Goal: Check status: Check status

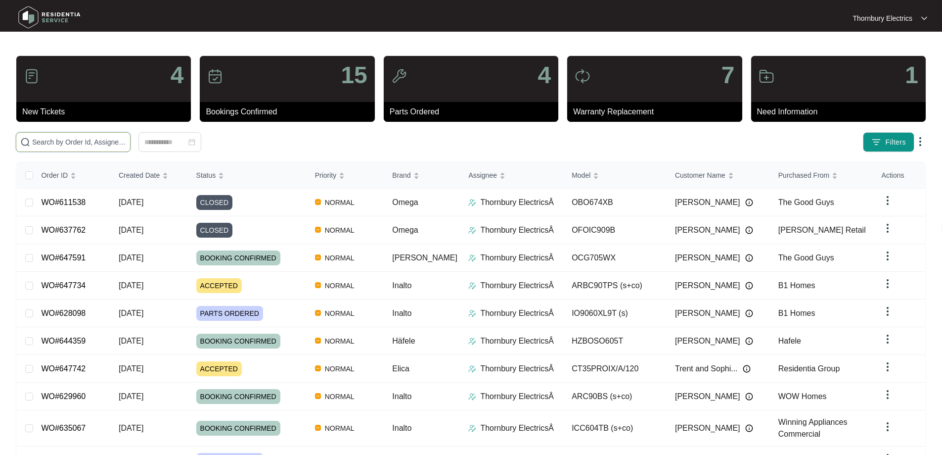
click at [126, 145] on input "text" at bounding box center [79, 142] width 94 height 11
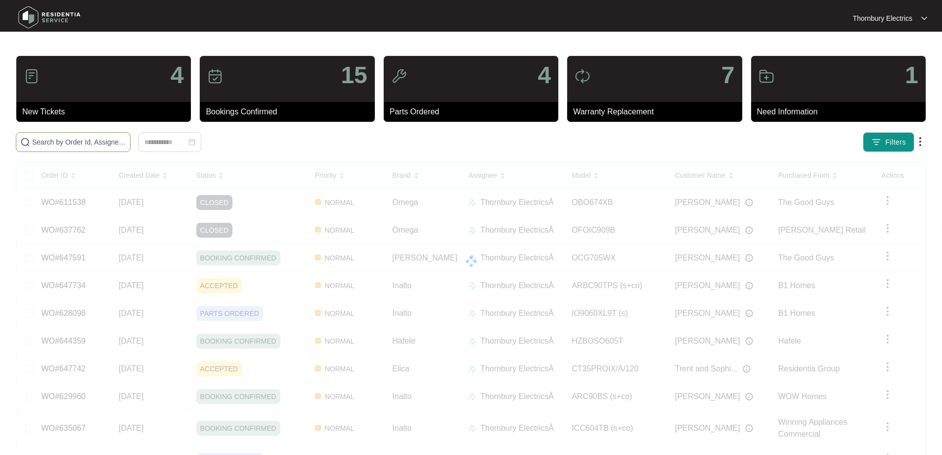
paste input "638689"
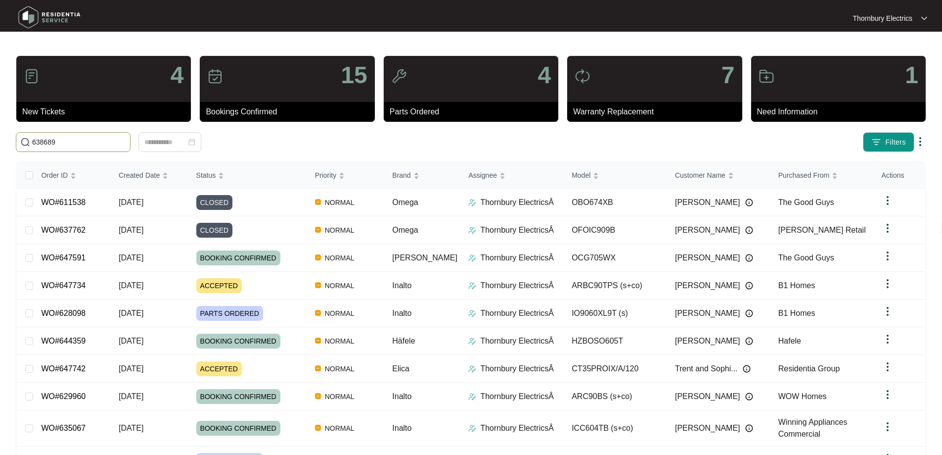
type input "638689"
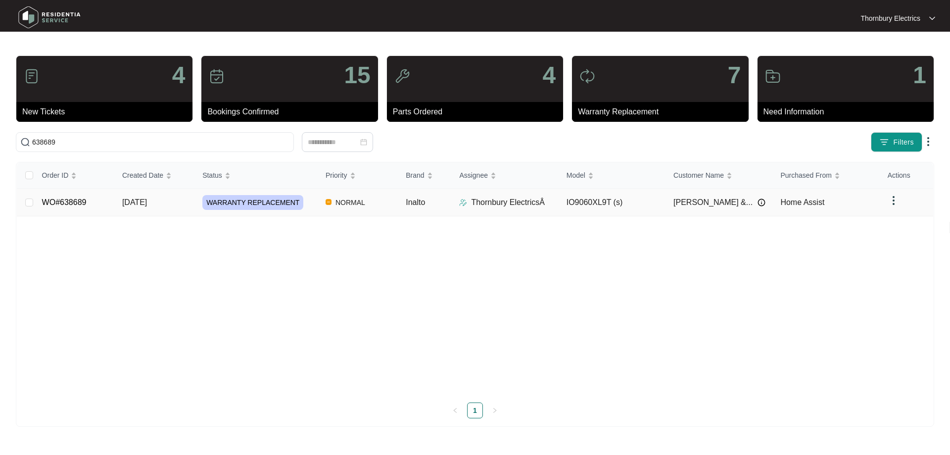
click at [250, 201] on span "WARRANTY REPLACEMENT" at bounding box center [252, 202] width 101 height 15
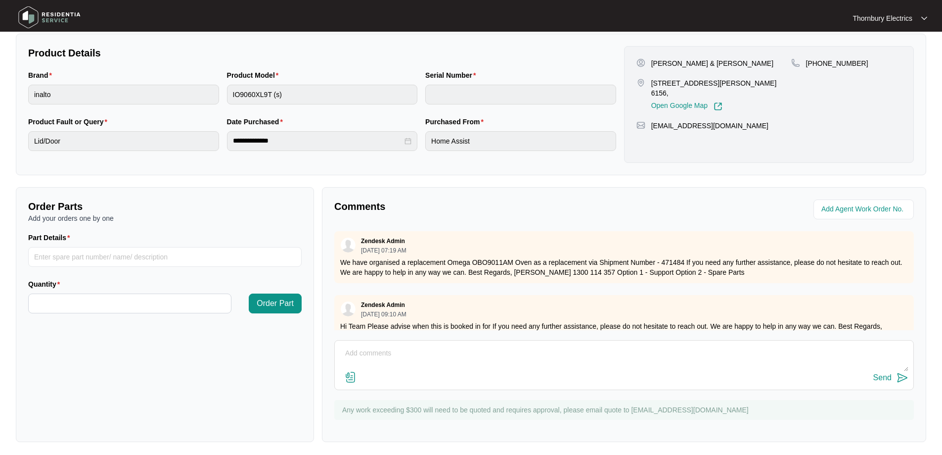
scroll to position [202, 0]
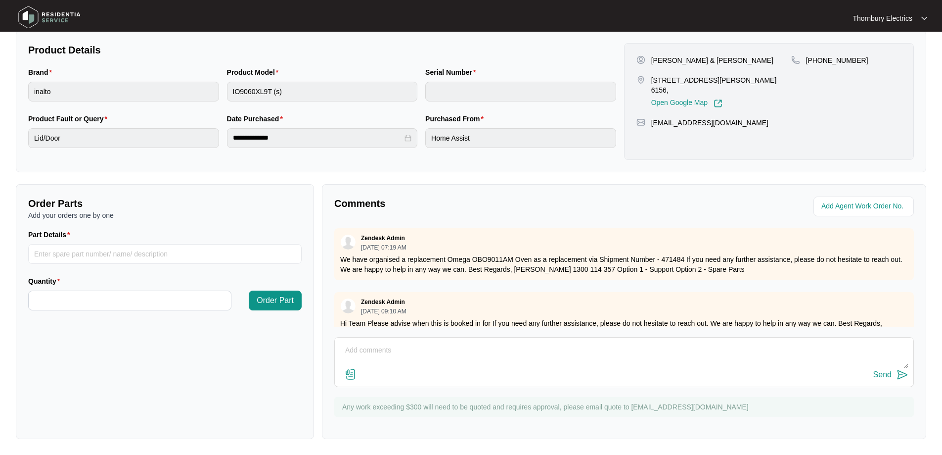
click at [451, 349] on textarea at bounding box center [624, 355] width 569 height 26
paste textarea "Changed over Inalto undermount, as unit was warped, resulting in excess heat es…"
click at [364, 357] on textarea "[DATE] Job completed Changed over Inalto undermount, as unit was warped, result…" at bounding box center [624, 355] width 569 height 26
paste textarea "OLD: INALTO IO9060XL9T / v0000565562205000769 NEW: Omega OBO9011AM / 9675818250…"
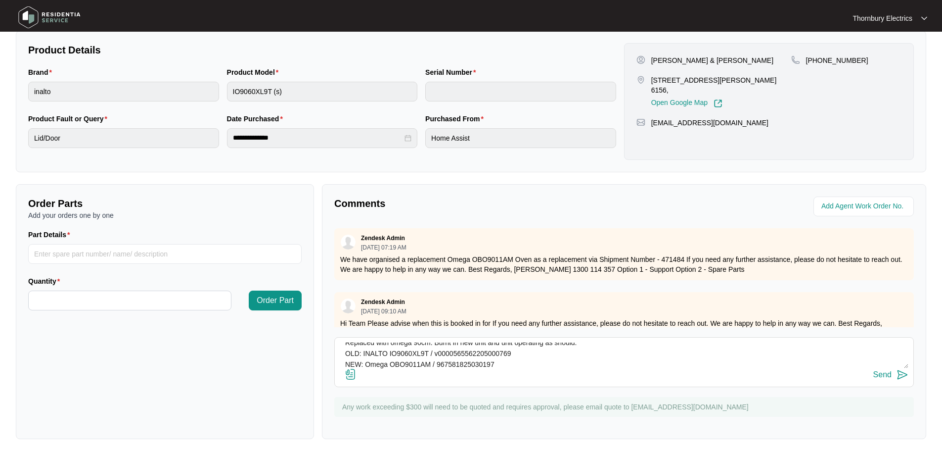
click at [604, 340] on div "[DATE] Job completed Changed over Inalto undermount, as unit was warped, result…" at bounding box center [624, 362] width 580 height 50
click at [603, 345] on textarea "[DATE] Job completed Changed over Inalto undermount, as unit was warped, result…" at bounding box center [624, 355] width 569 height 26
type textarea "[DATE] Job completed Changed over Inalto undermount, as unit was warped, result…"
click at [892, 381] on button "Send" at bounding box center [891, 374] width 35 height 13
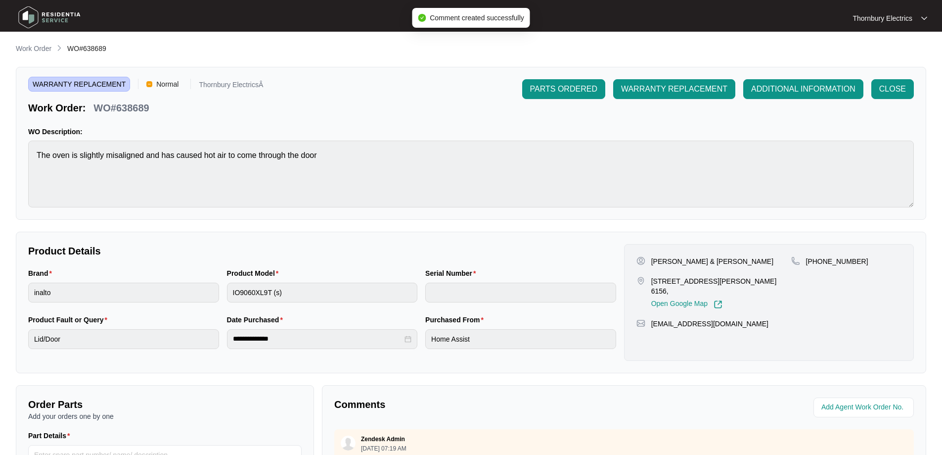
scroll to position [0, 0]
click at [882, 92] on span "CLOSE" at bounding box center [893, 90] width 27 height 12
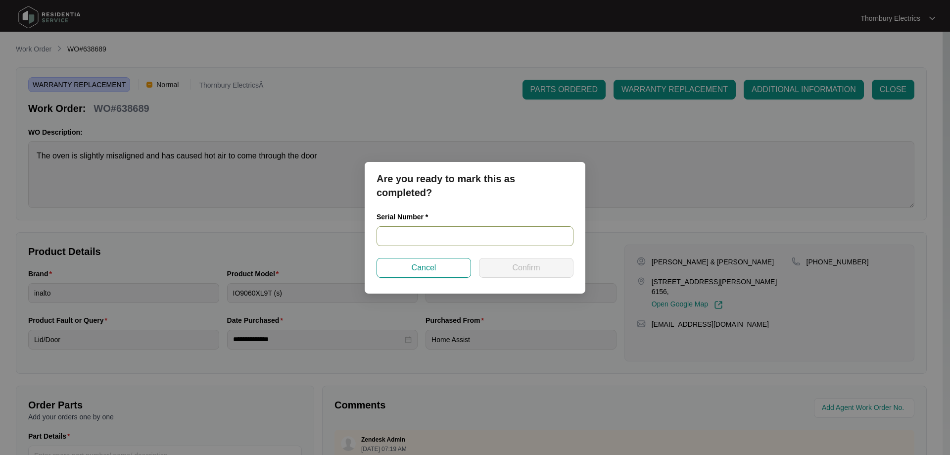
click at [486, 235] on input "text" at bounding box center [474, 236] width 197 height 20
paste input "967581825030197"
type input "967581825030197"
click at [522, 268] on span "Confirm" at bounding box center [526, 268] width 28 height 12
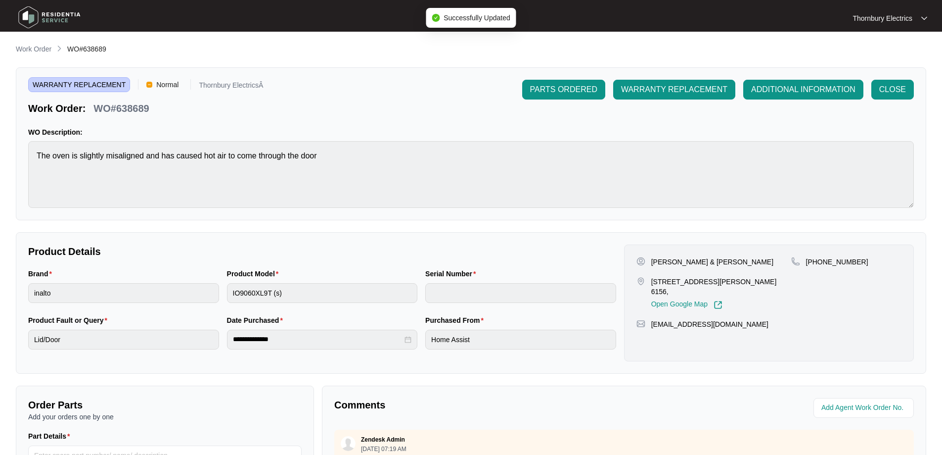
type input "967581825030197"
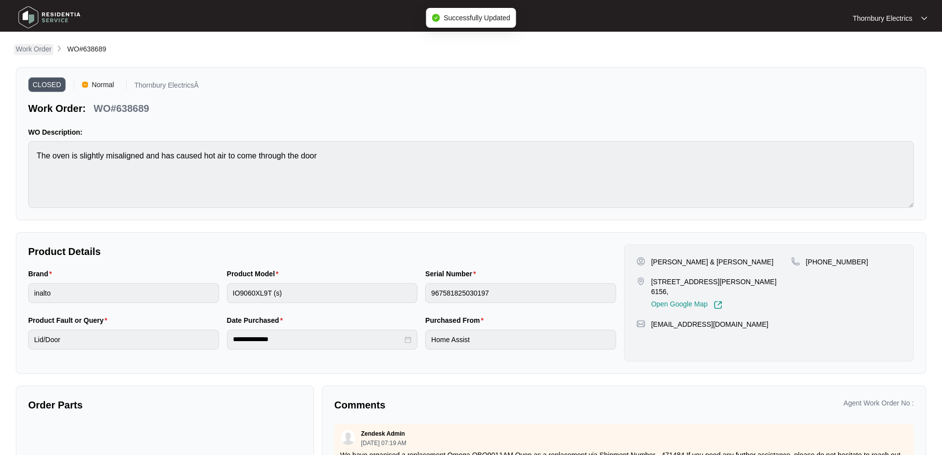
click at [22, 45] on p "Work Order" at bounding box center [34, 49] width 36 height 10
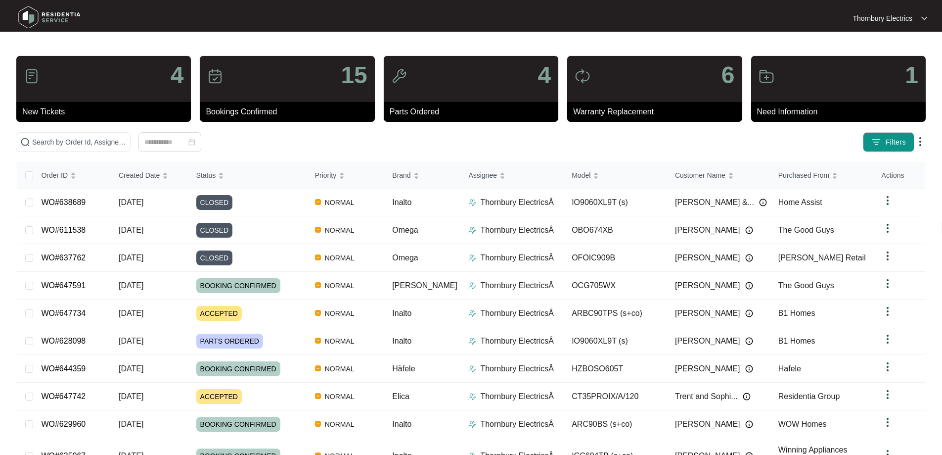
click at [94, 131] on div "4 New Tickets 15 Bookings Confirmed 4 Parts Ordered 6 Warranty Replacement 1 Ne…" at bounding box center [471, 280] width 911 height 451
click at [101, 140] on input "text" at bounding box center [79, 142] width 94 height 11
paste input "637048"
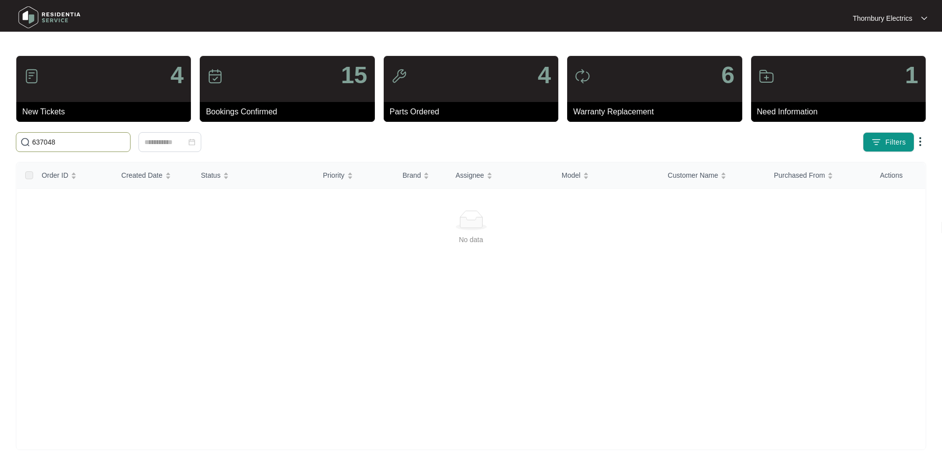
click at [126, 145] on input "637048" at bounding box center [79, 142] width 94 height 11
drag, startPoint x: 198, startPoint y: 143, endPoint x: 13, endPoint y: 142, distance: 185.0
click at [13, 142] on div "637048" at bounding box center [210, 142] width 396 height 20
paste input "text"
type input "637048"
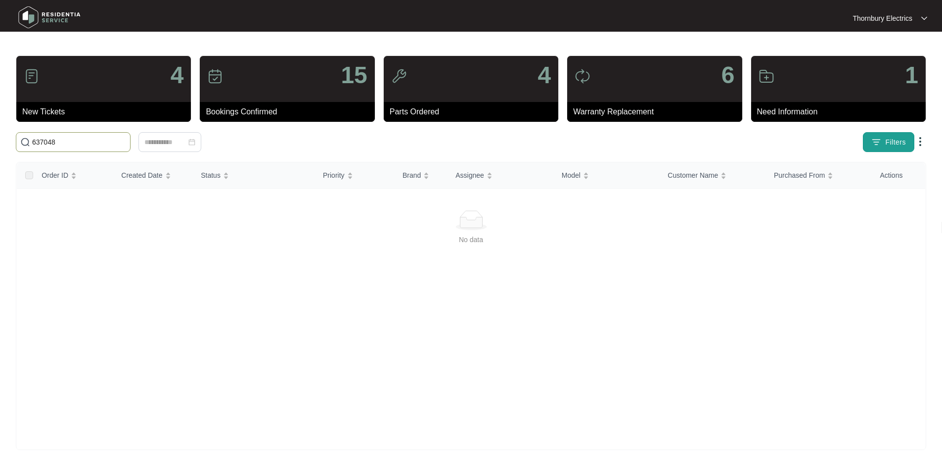
click at [889, 147] on span "Filters" at bounding box center [895, 142] width 21 height 10
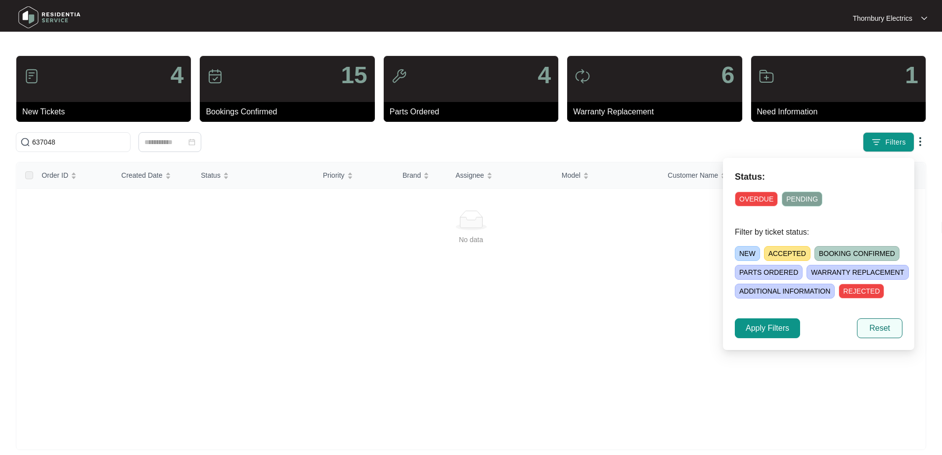
click at [877, 326] on span "Reset" at bounding box center [880, 328] width 21 height 12
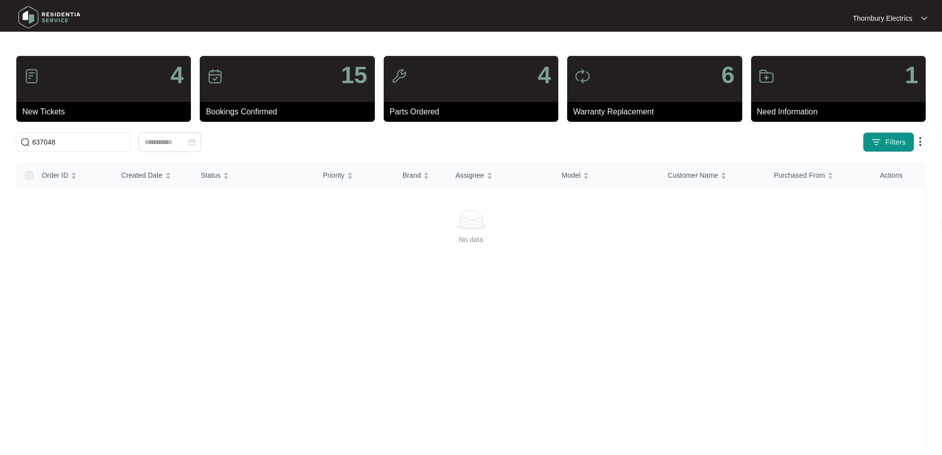
click at [923, 139] on img at bounding box center [921, 142] width 12 height 12
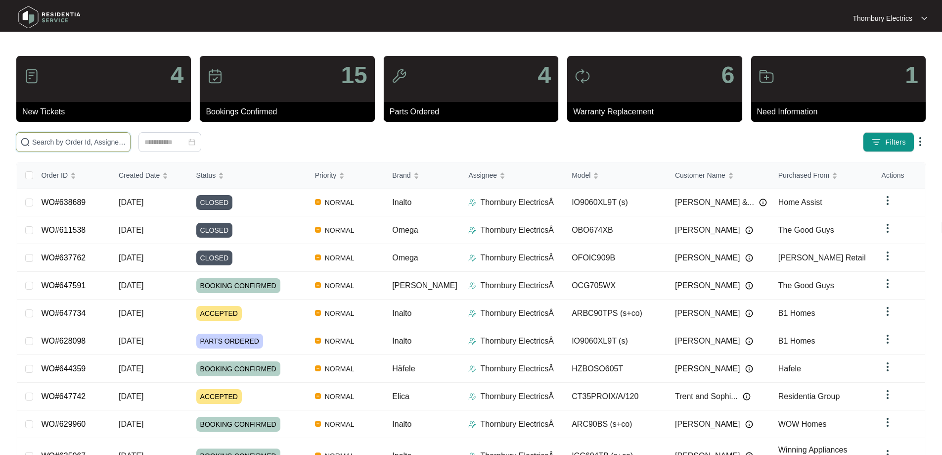
click at [126, 143] on input "text" at bounding box center [79, 142] width 94 height 11
paste input "637048"
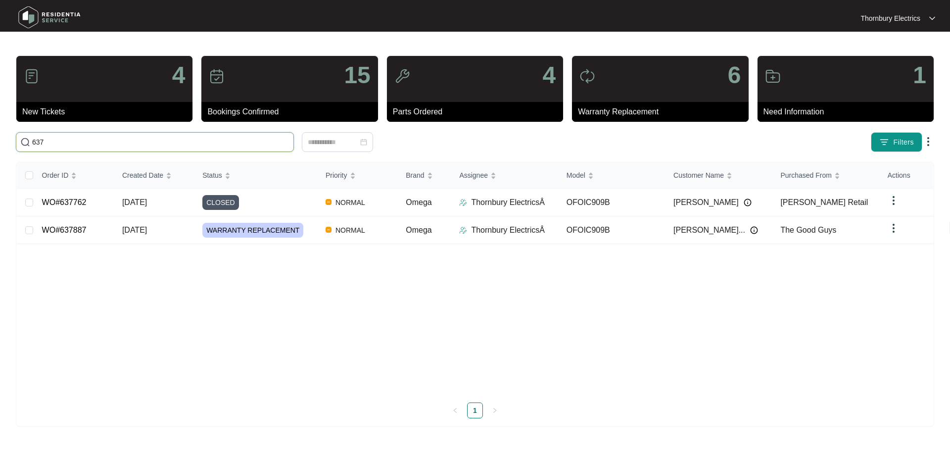
click at [36, 140] on input "637" at bounding box center [160, 142] width 257 height 11
paste input "ICG905WS"
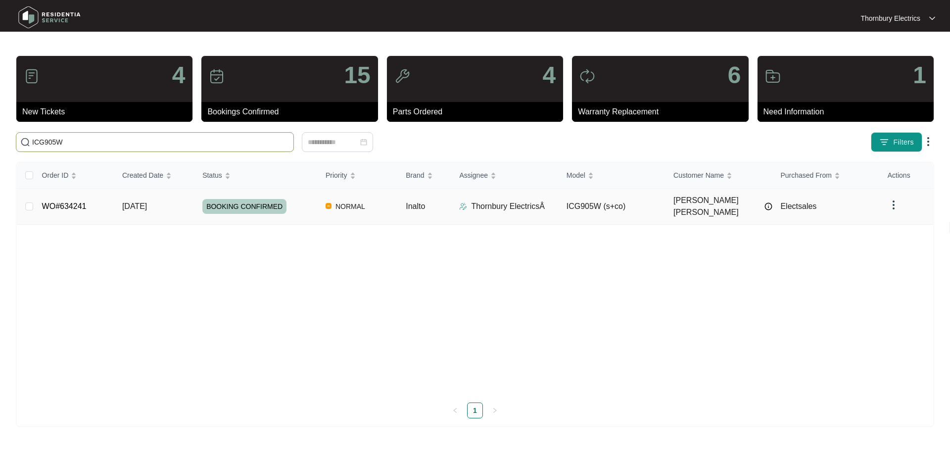
type input "ICG905W"
click at [74, 202] on link "WO#634241" at bounding box center [64, 206] width 45 height 8
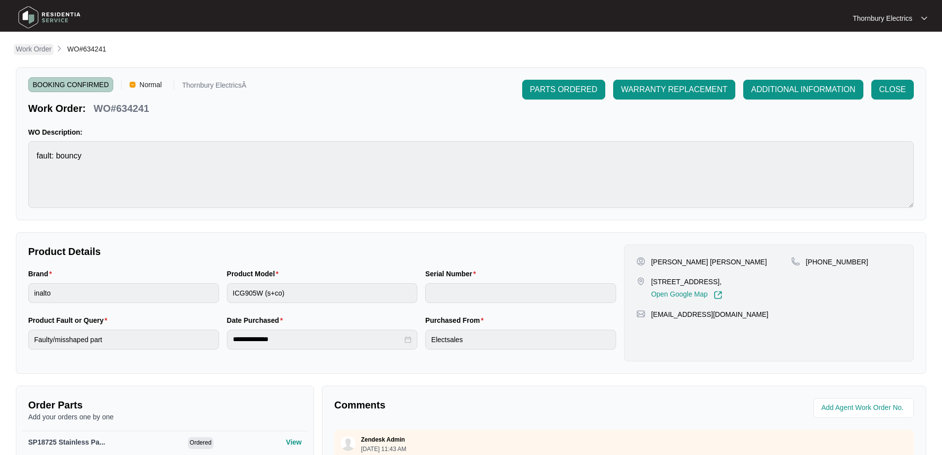
click at [21, 53] on p "Work Order" at bounding box center [34, 49] width 36 height 10
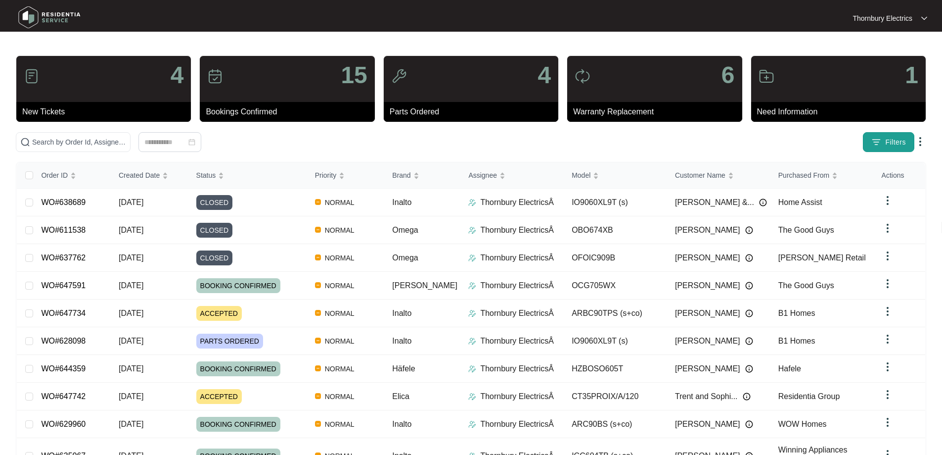
click at [898, 142] on span "Filters" at bounding box center [895, 142] width 21 height 10
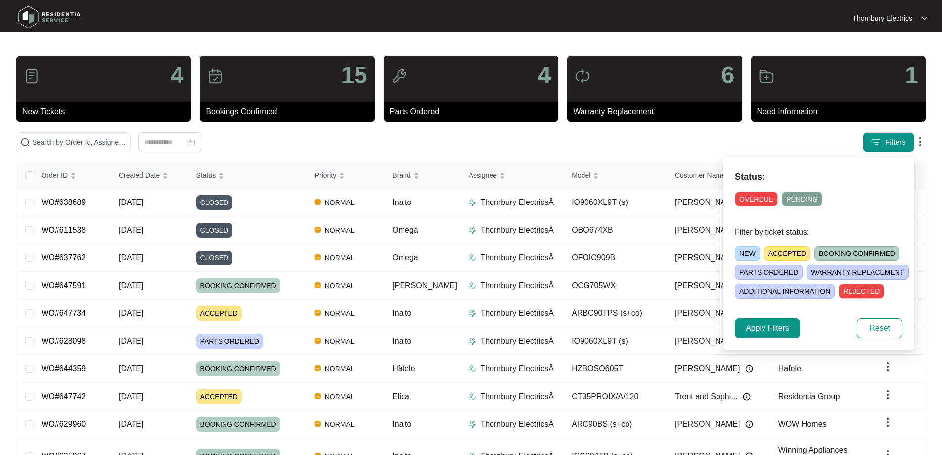
click at [760, 199] on span "OVERDUE" at bounding box center [756, 198] width 43 height 15
click at [757, 328] on span "Apply Filters" at bounding box center [768, 328] width 44 height 12
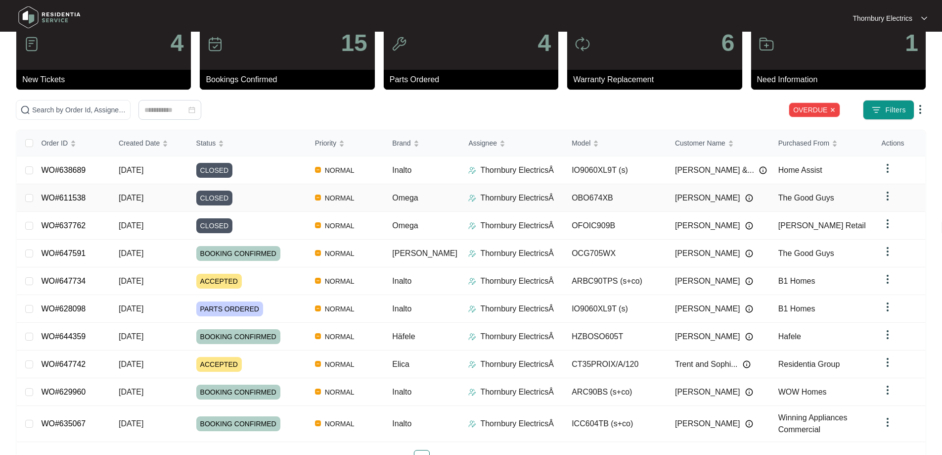
scroll to position [63, 0]
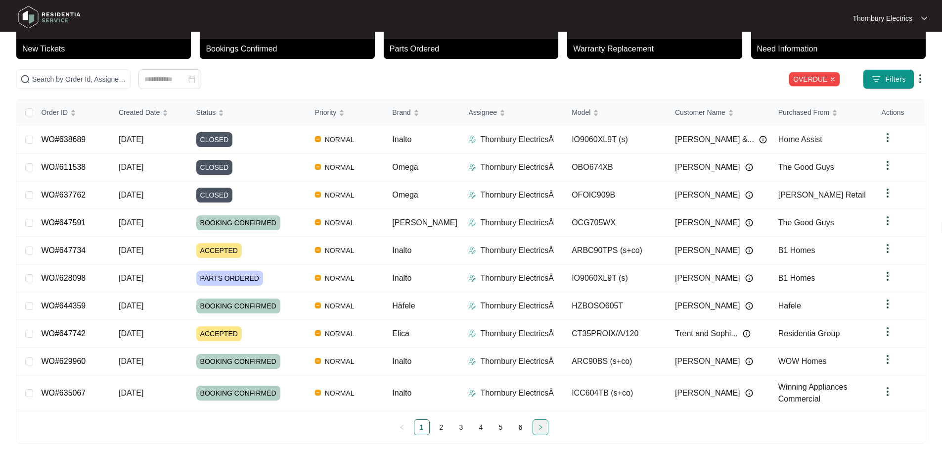
click at [539, 424] on icon "right" at bounding box center [541, 427] width 6 height 6
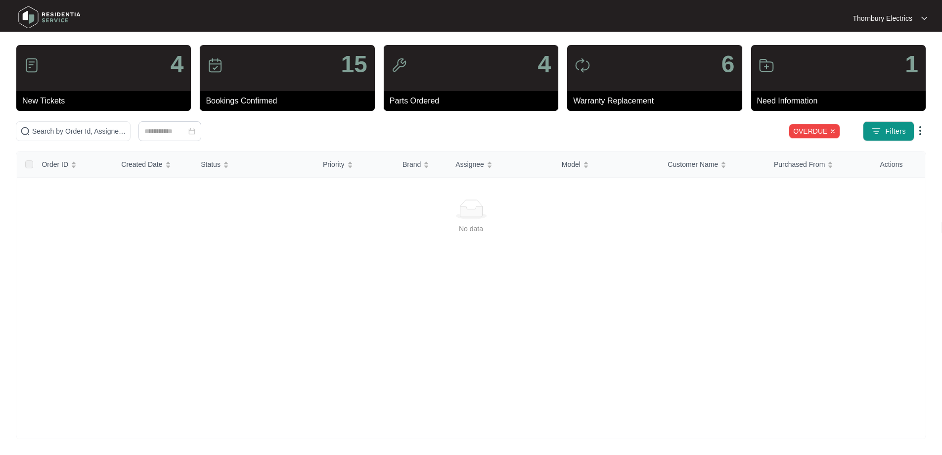
scroll to position [11, 0]
click at [837, 128] on span "OVERDUE" at bounding box center [814, 131] width 51 height 15
click at [834, 129] on img at bounding box center [833, 131] width 6 height 6
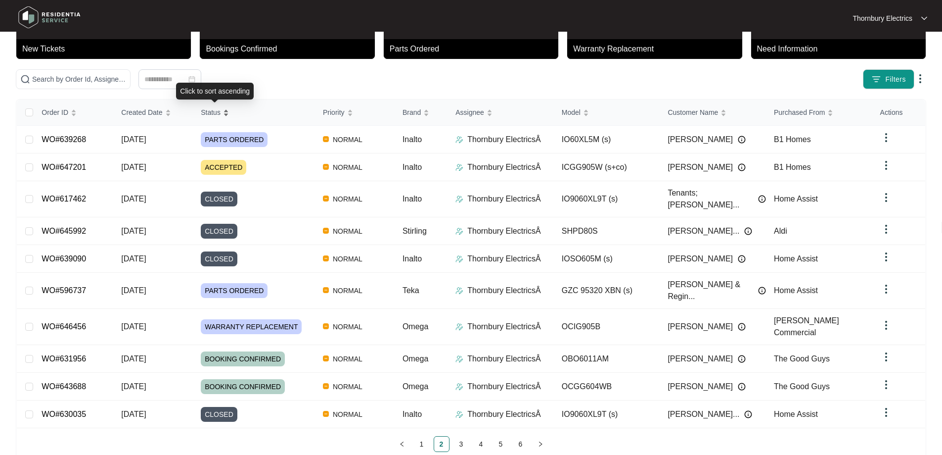
click at [218, 112] on span "Status" at bounding box center [211, 112] width 20 height 11
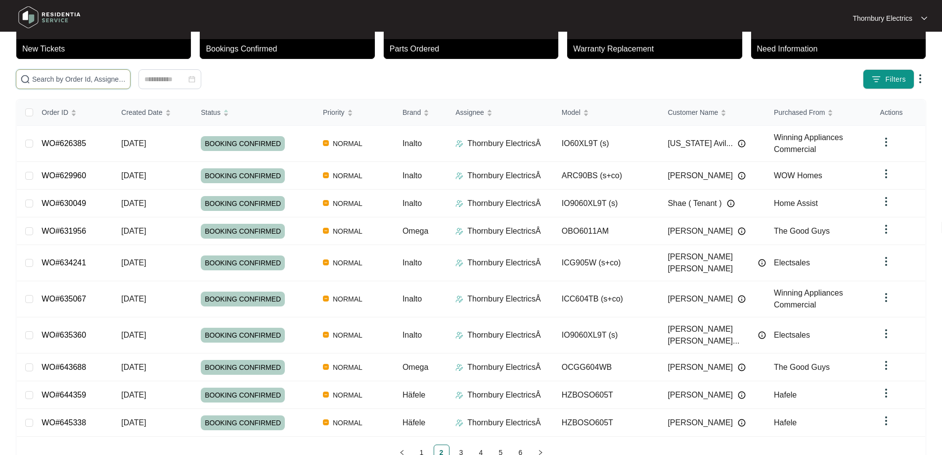
click at [126, 84] on input "text" at bounding box center [79, 79] width 94 height 11
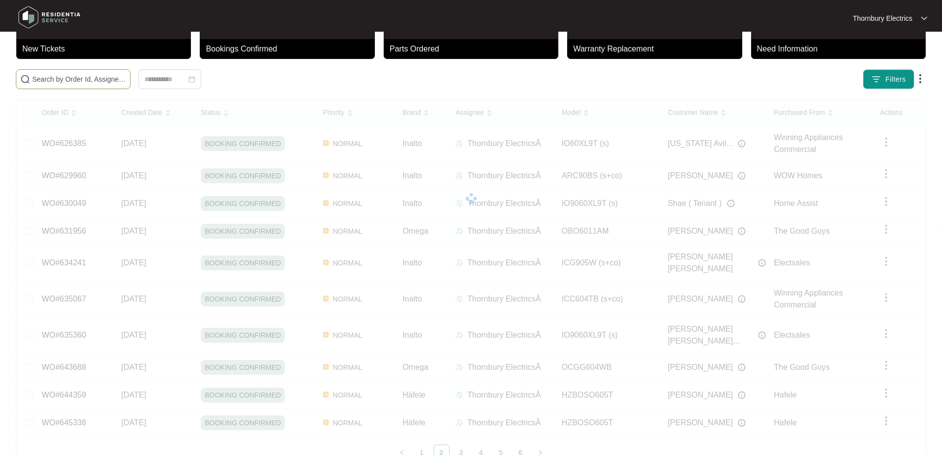
paste input "Paskaran"
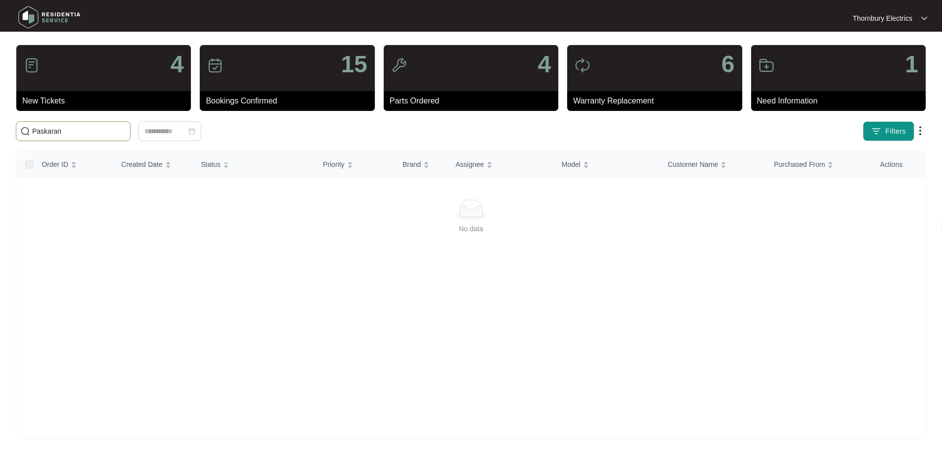
scroll to position [11, 0]
click at [47, 131] on input "Paskaran" at bounding box center [79, 131] width 94 height 11
paste input "Andy"
click at [47, 132] on input "Andy" at bounding box center [79, 131] width 94 height 11
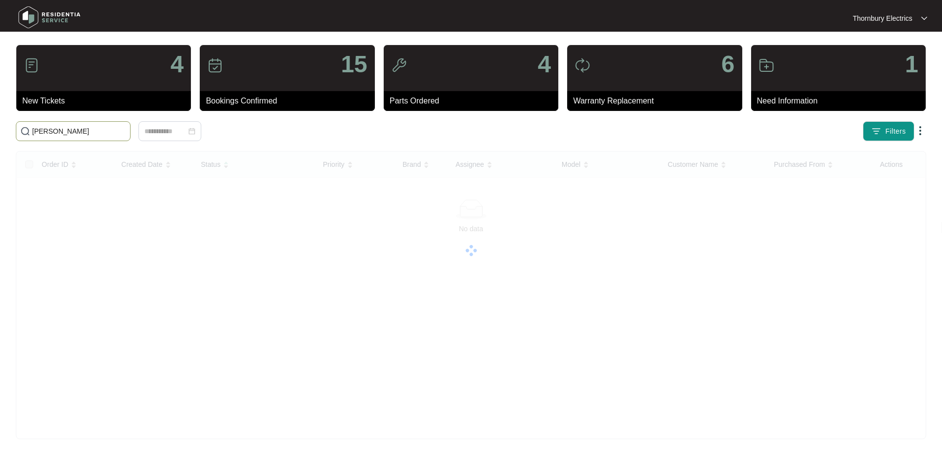
click at [47, 132] on input "Andy" at bounding box center [79, 131] width 94 height 11
paste input "0467776182"
click at [51, 130] on input "0467776182" at bounding box center [79, 131] width 94 height 11
paste input "637048"
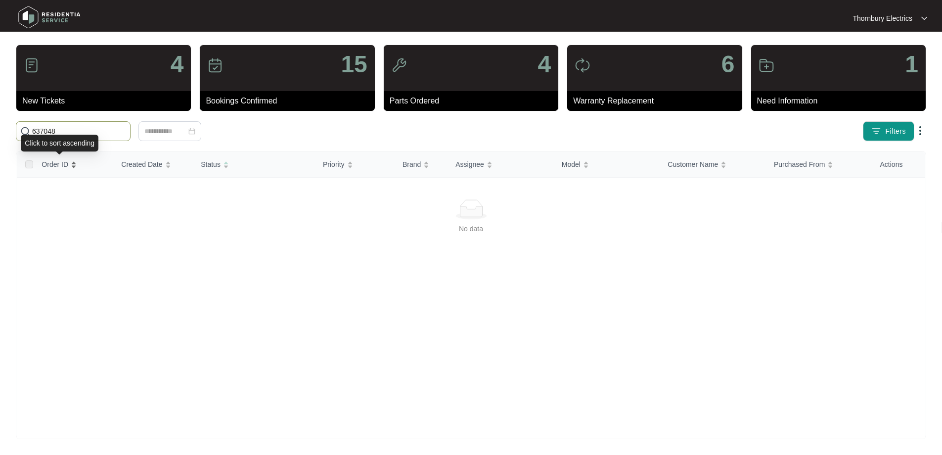
type input "637048"
click at [73, 165] on div "Order ID" at bounding box center [59, 164] width 35 height 14
click at [163, 69] on div "4" at bounding box center [103, 68] width 175 height 46
click at [39, 98] on p "New Tickets" at bounding box center [106, 101] width 169 height 12
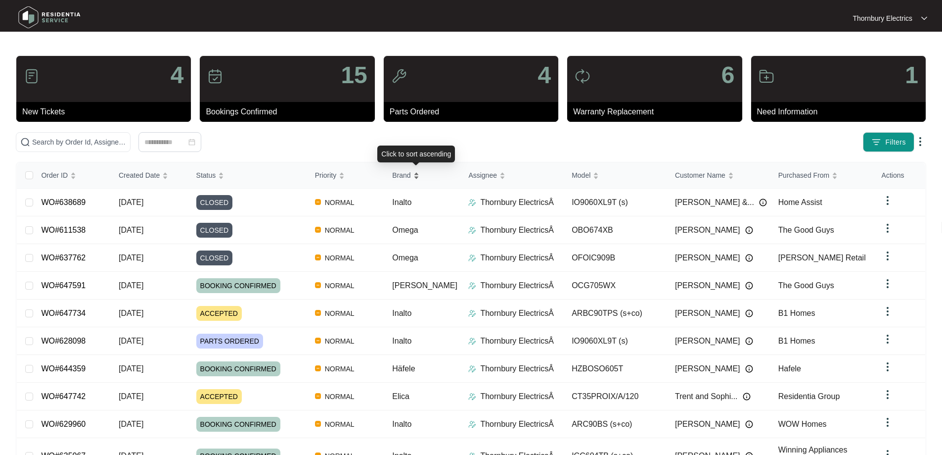
click at [419, 173] on div "Brand" at bounding box center [405, 175] width 27 height 14
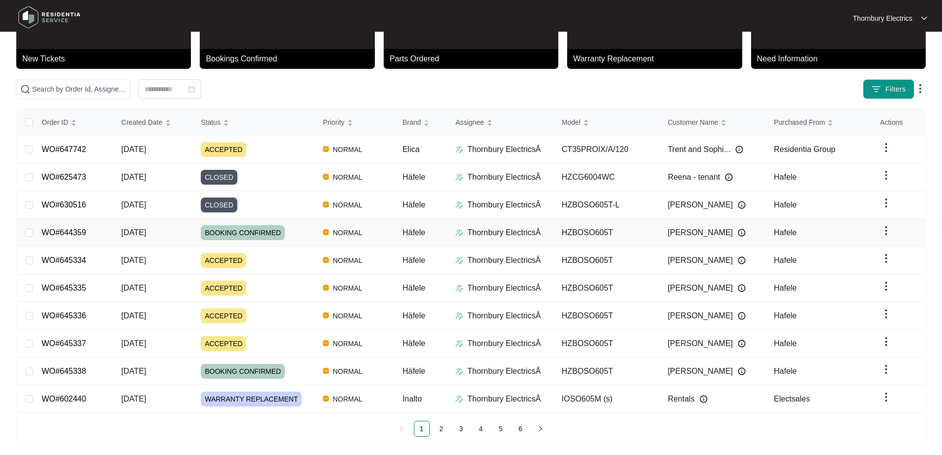
scroll to position [54, 0]
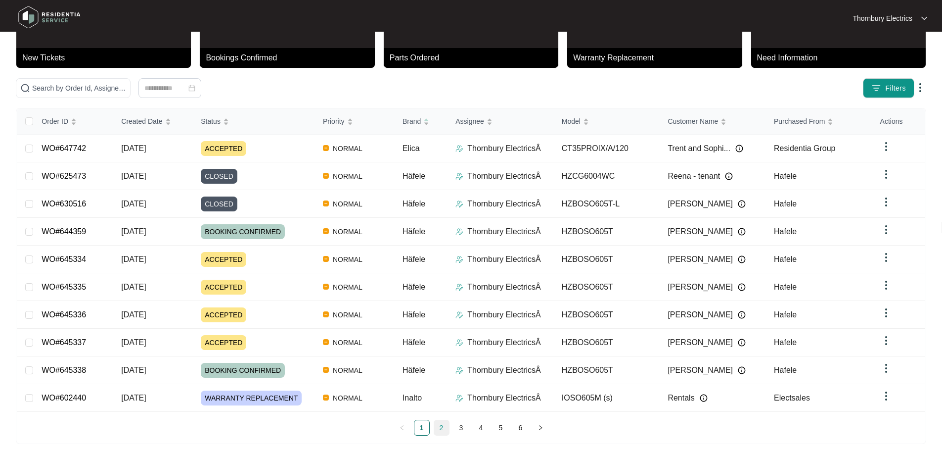
click at [439, 423] on link "2" at bounding box center [441, 427] width 15 height 15
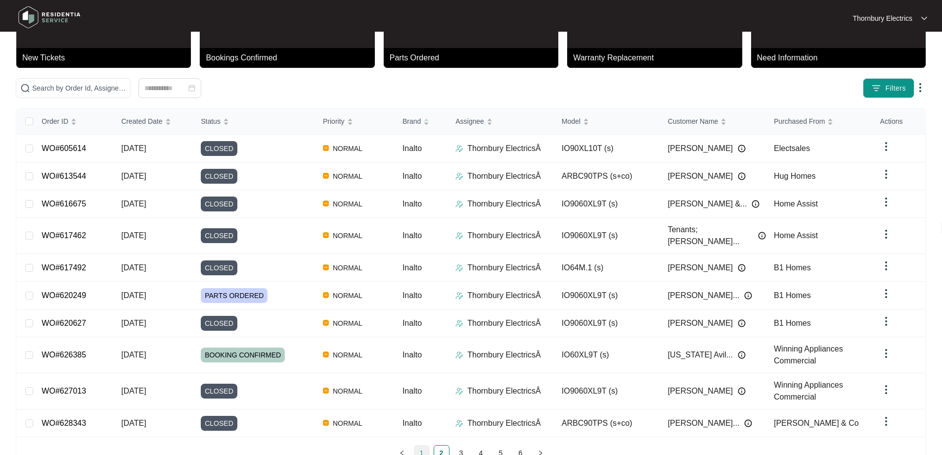
click at [425, 445] on link "1" at bounding box center [422, 452] width 15 height 15
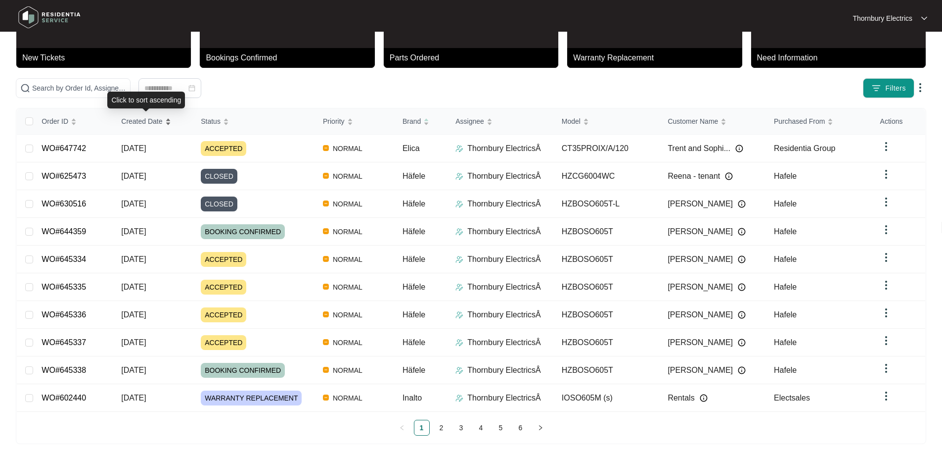
click at [171, 123] on div "Created Date" at bounding box center [145, 121] width 49 height 14
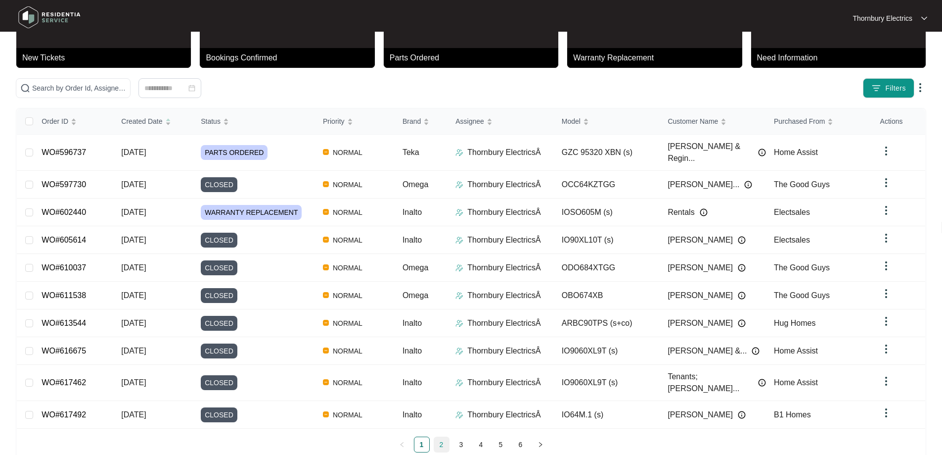
click at [439, 437] on link "2" at bounding box center [441, 444] width 15 height 15
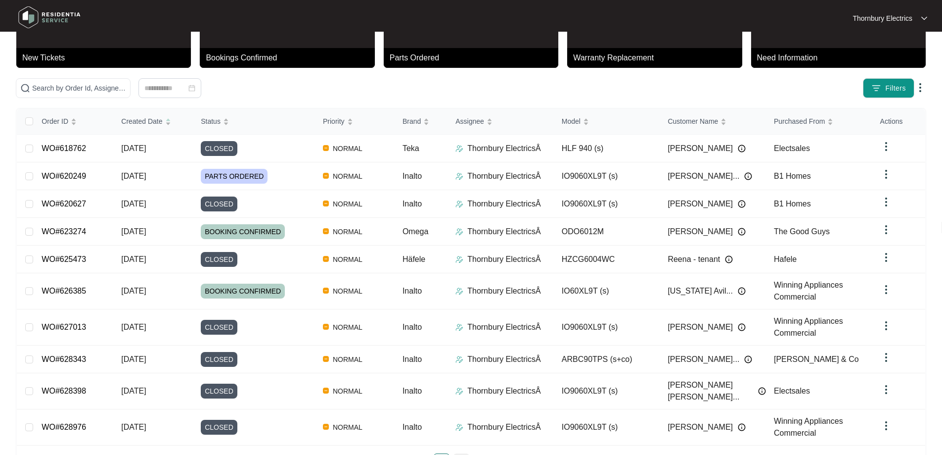
click at [460, 454] on link "3" at bounding box center [461, 461] width 15 height 15
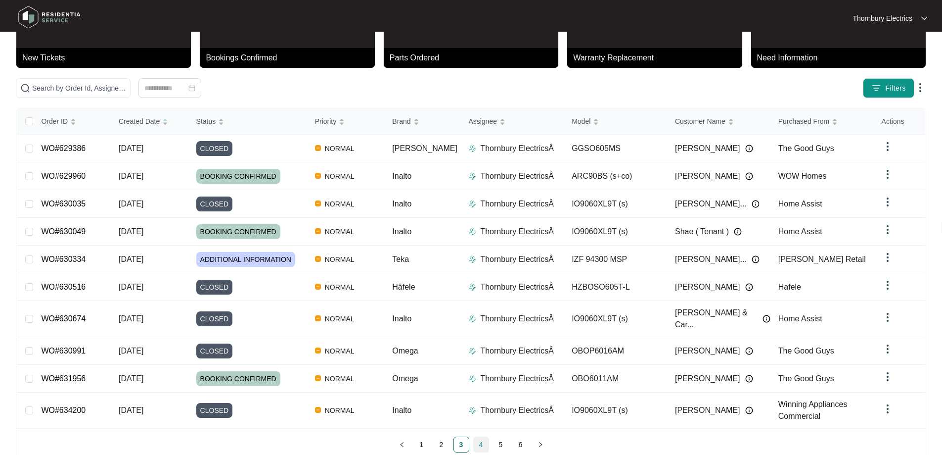
click at [480, 437] on link "4" at bounding box center [481, 444] width 15 height 15
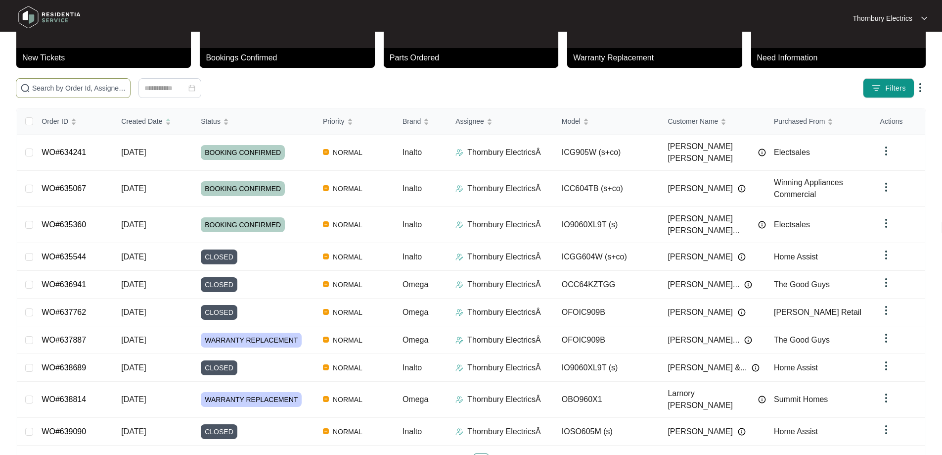
click at [131, 82] on span at bounding box center [73, 88] width 115 height 20
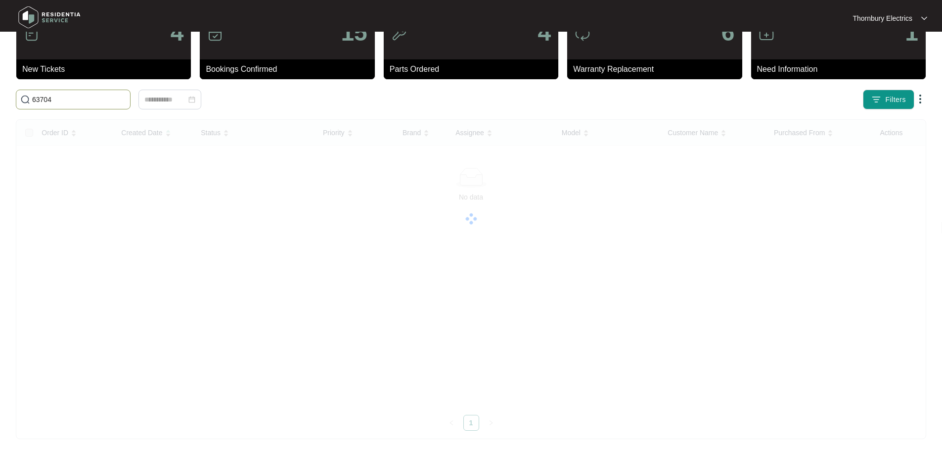
scroll to position [11, 0]
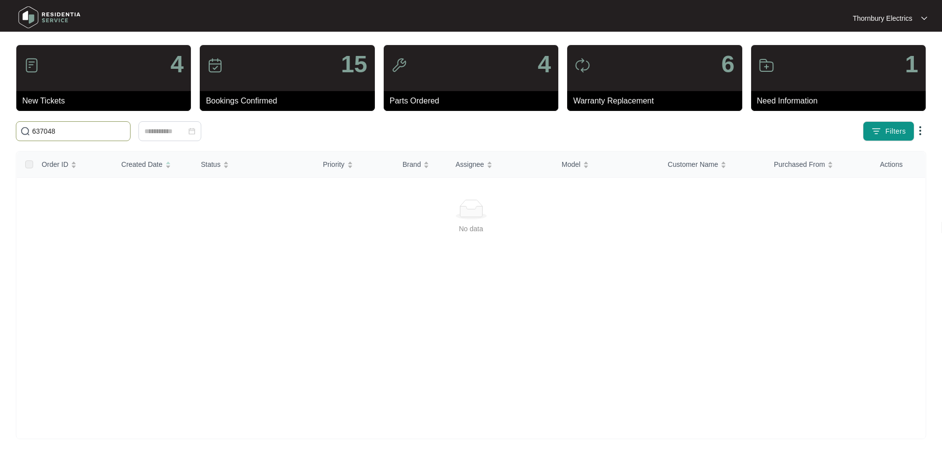
type input "637048"
